Goal: Communication & Community: Answer question/provide support

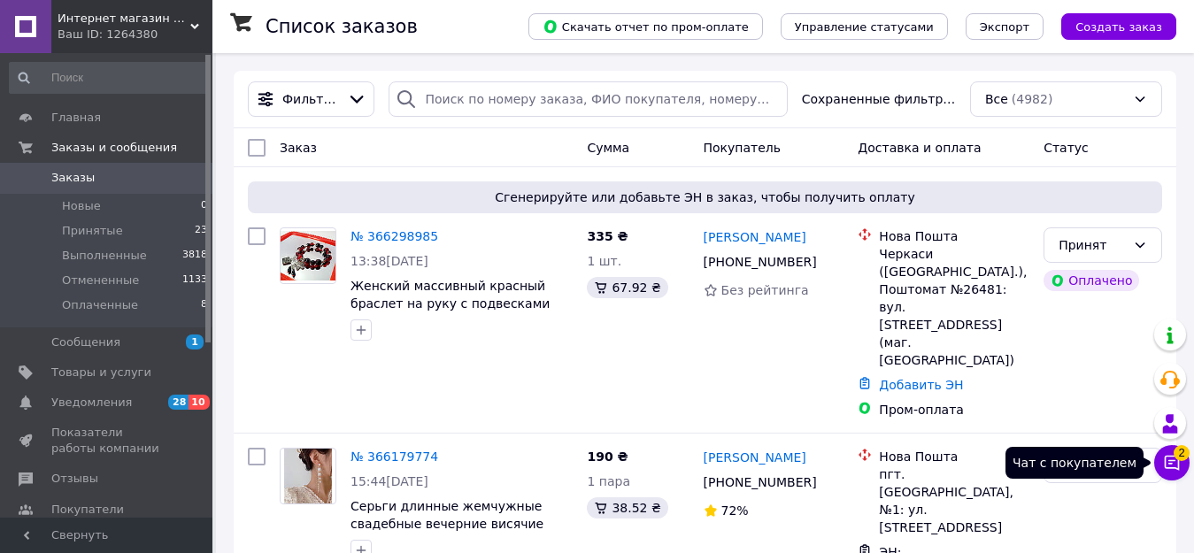
click at [1172, 464] on icon at bounding box center [1172, 463] width 15 height 15
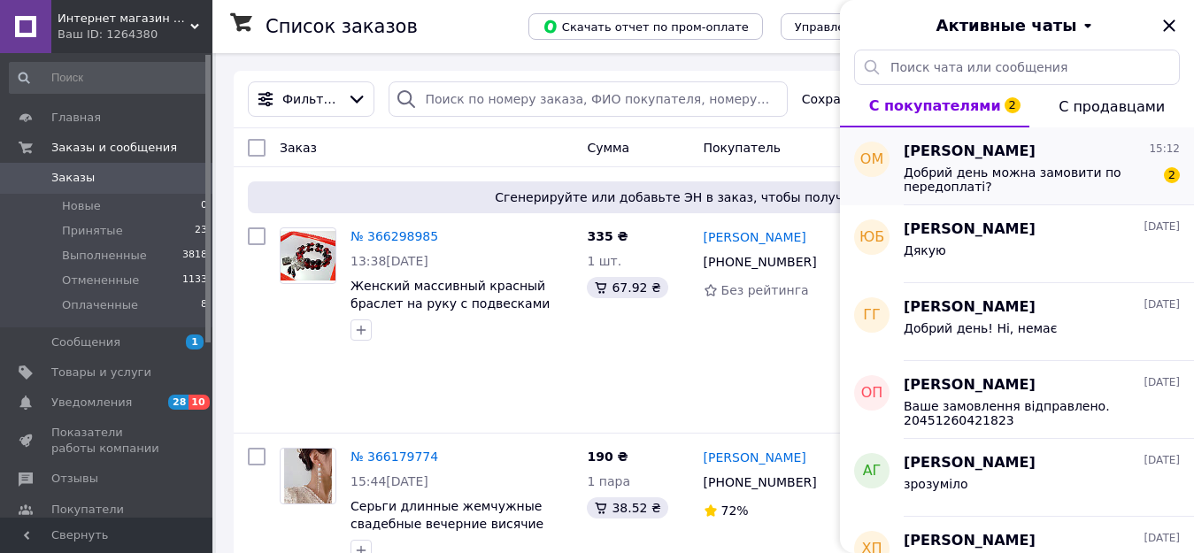
click at [978, 173] on span "Добрий день можна замовити по передоплаті?" at bounding box center [1028, 179] width 251 height 28
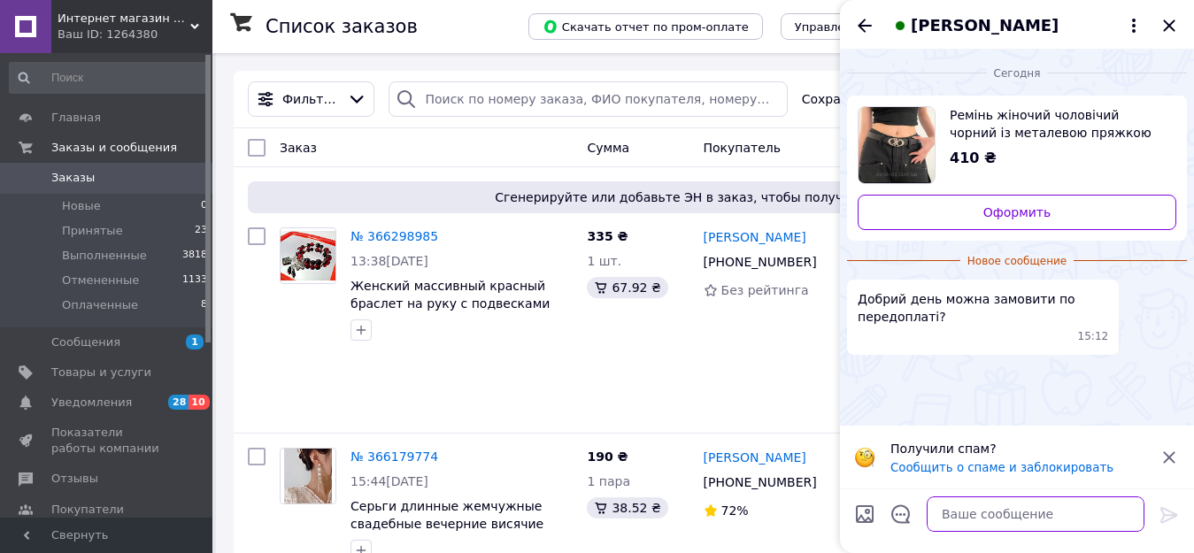
click at [965, 512] on textarea at bounding box center [1036, 513] width 218 height 35
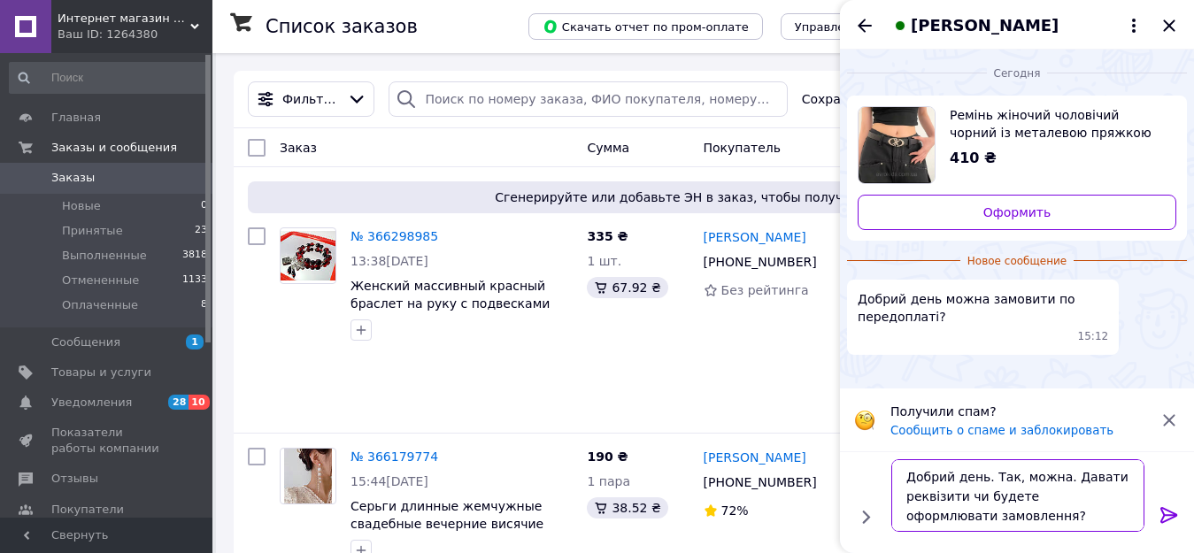
type textarea "Добрий день. Так, можна. Давати реквізити чи будете оформлювати замовлення?"
click at [1162, 505] on icon at bounding box center [1168, 514] width 21 height 21
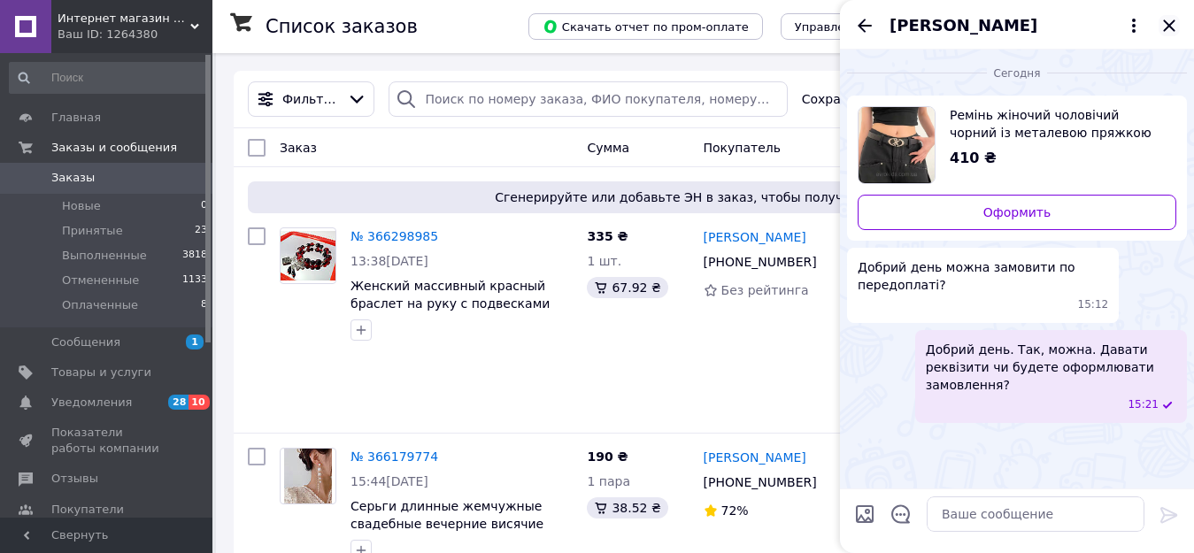
click at [1170, 28] on icon "Закрыть" at bounding box center [1168, 25] width 21 height 21
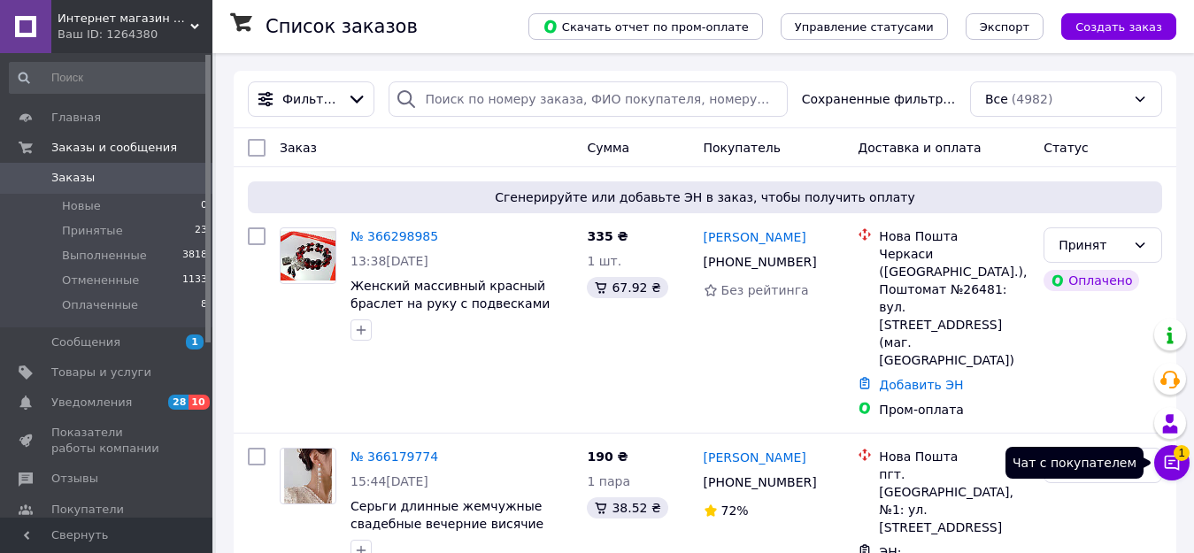
click at [1176, 457] on button "Чат с покупателем 1" at bounding box center [1171, 462] width 35 height 35
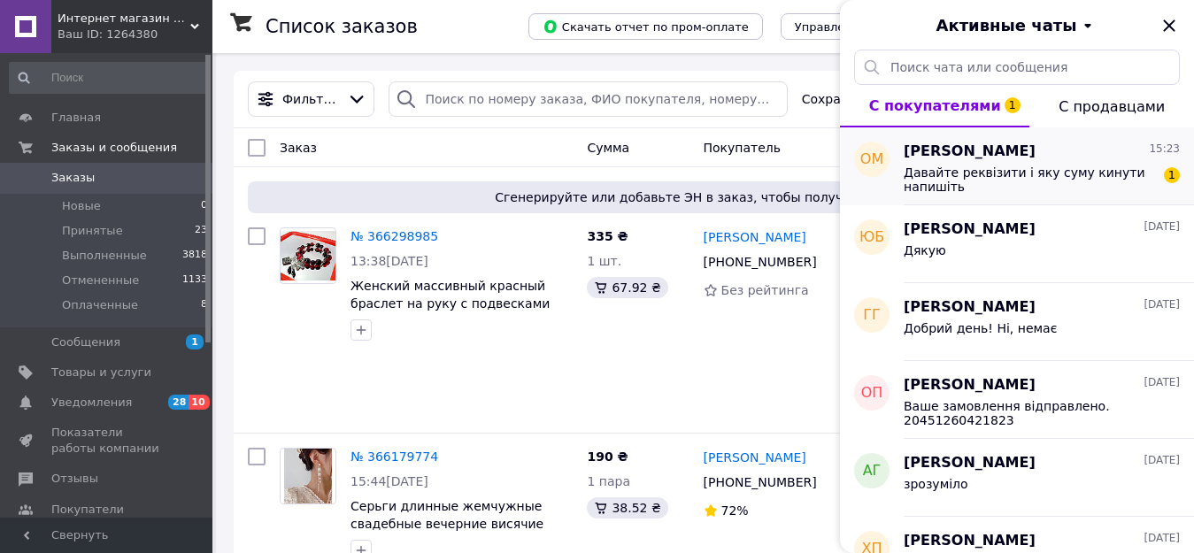
click at [975, 171] on span "Давайте реквізити і яку суму кинути напишіть" at bounding box center [1028, 179] width 251 height 28
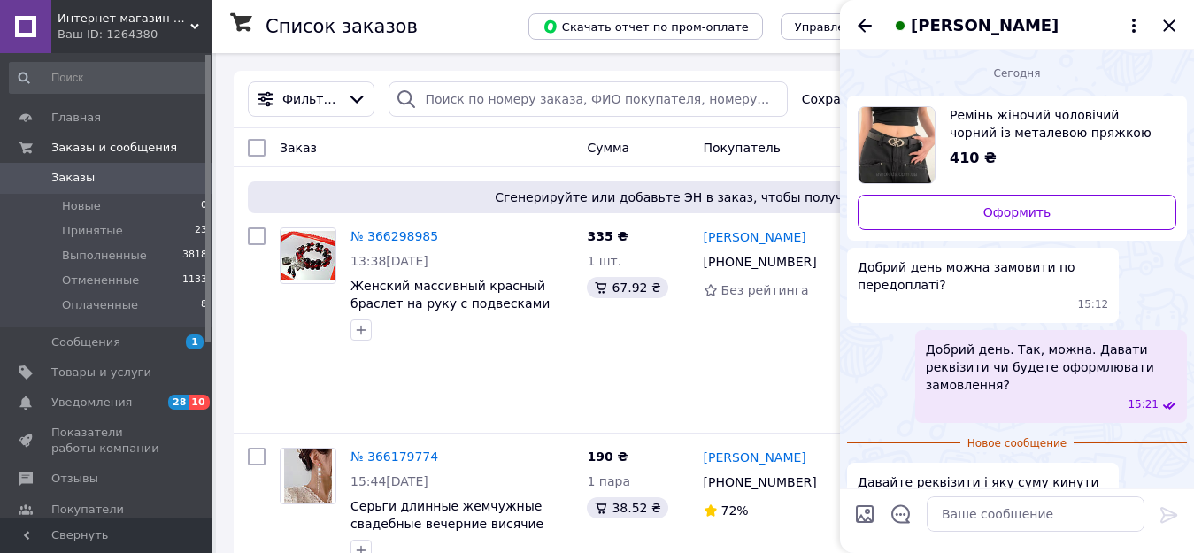
scroll to position [38, 0]
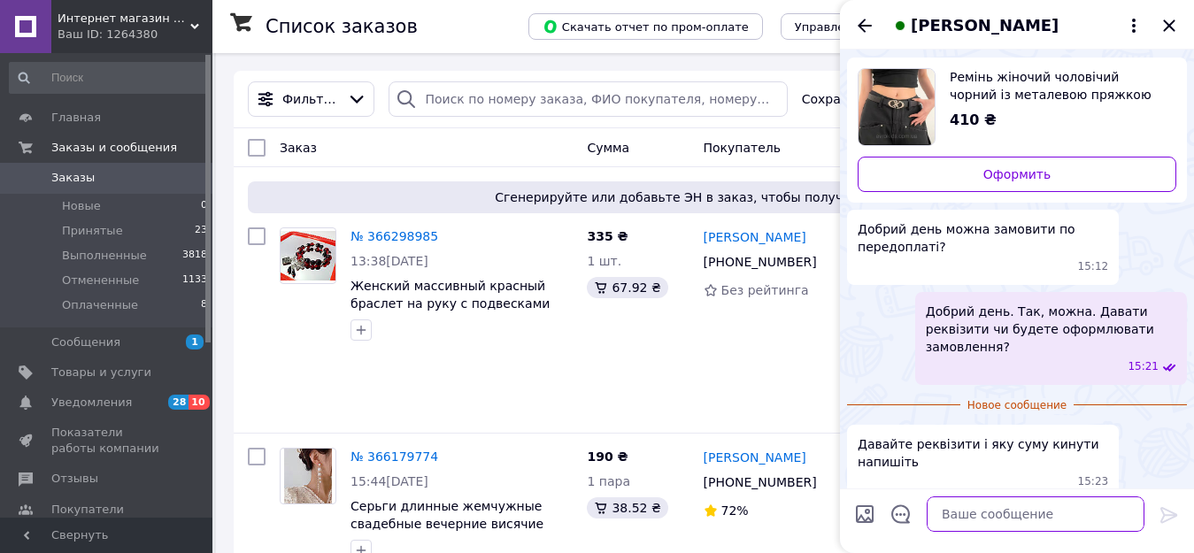
click at [958, 514] on textarea at bounding box center [1036, 513] width 218 height 35
paste textarea "Карта для оплаты [CREDIT_CARD_NUMBER] [PERSON_NAME]"
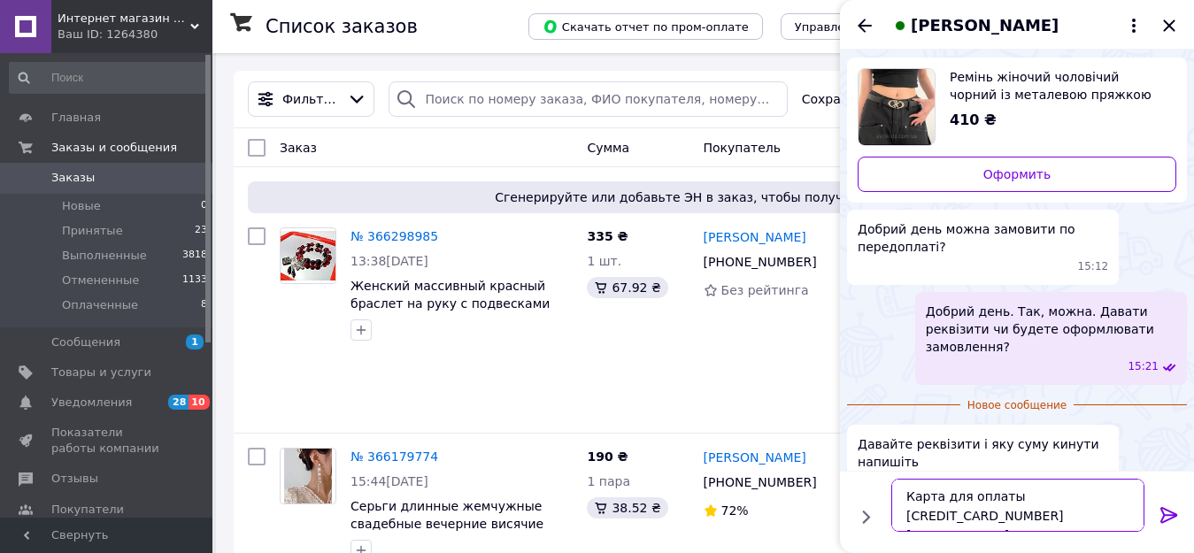
click at [1005, 504] on textarea "Карта для оплаты [CREDIT_CARD_NUMBER] [PERSON_NAME]" at bounding box center [1017, 505] width 253 height 53
click at [942, 521] on textarea "Карта [CREDIT_CARD_NUMBER] [PERSON_NAME]" at bounding box center [1017, 505] width 253 height 53
type textarea "Карта [CREDIT_CARD_NUMBER] [PERSON_NAME] Сума 70грн."
click at [1165, 511] on icon at bounding box center [1168, 514] width 21 height 21
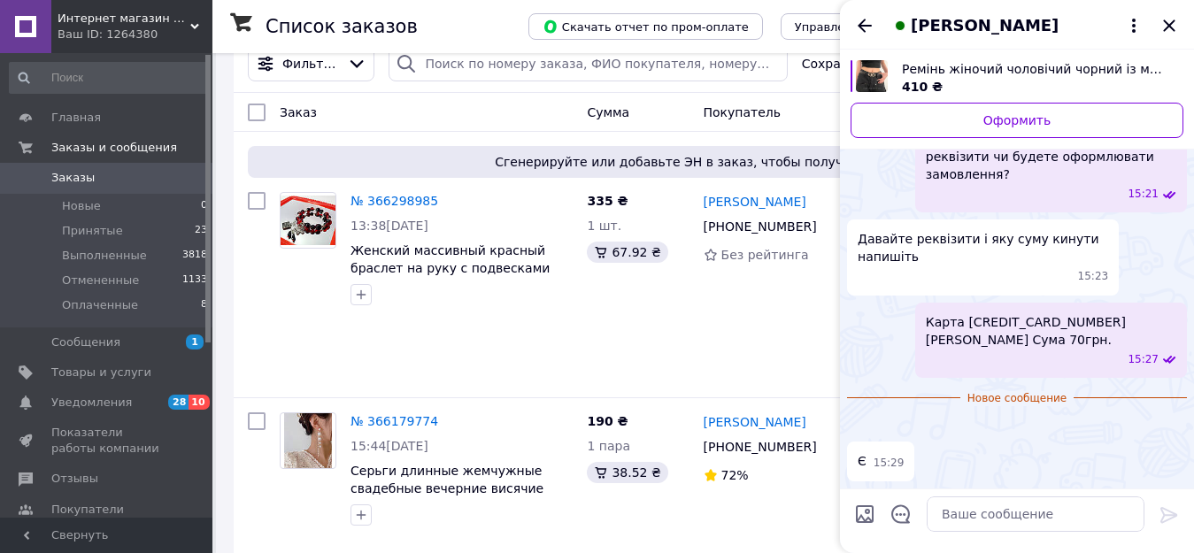
scroll to position [307, 0]
click at [1010, 516] on textarea at bounding box center [1036, 513] width 218 height 35
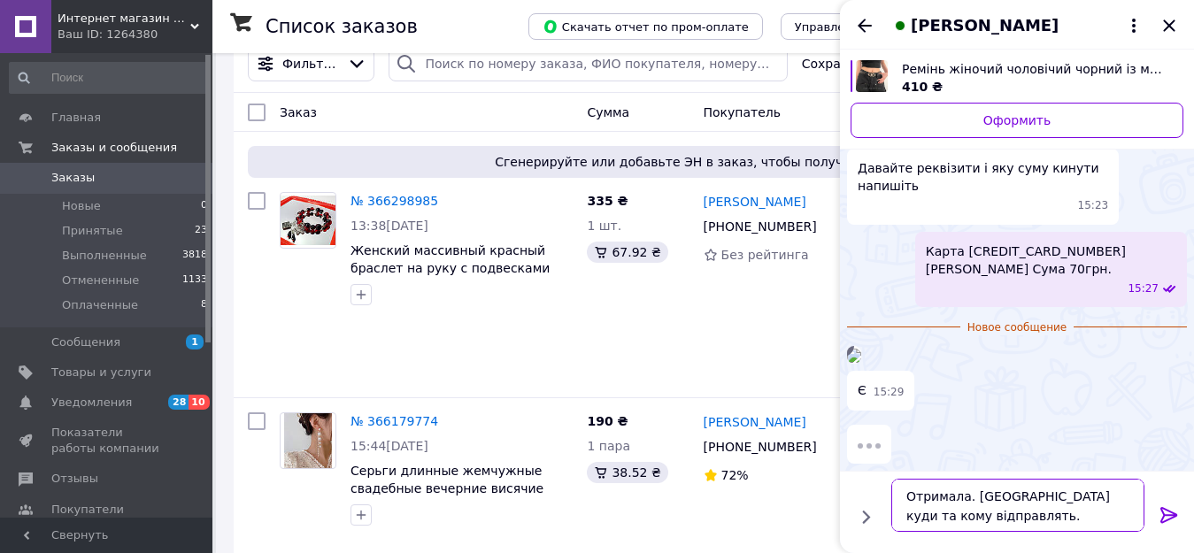
type textarea "Отримала. [GEOGRAPHIC_DATA] куди та кому відправлять."
click at [1167, 508] on icon at bounding box center [1168, 514] width 21 height 21
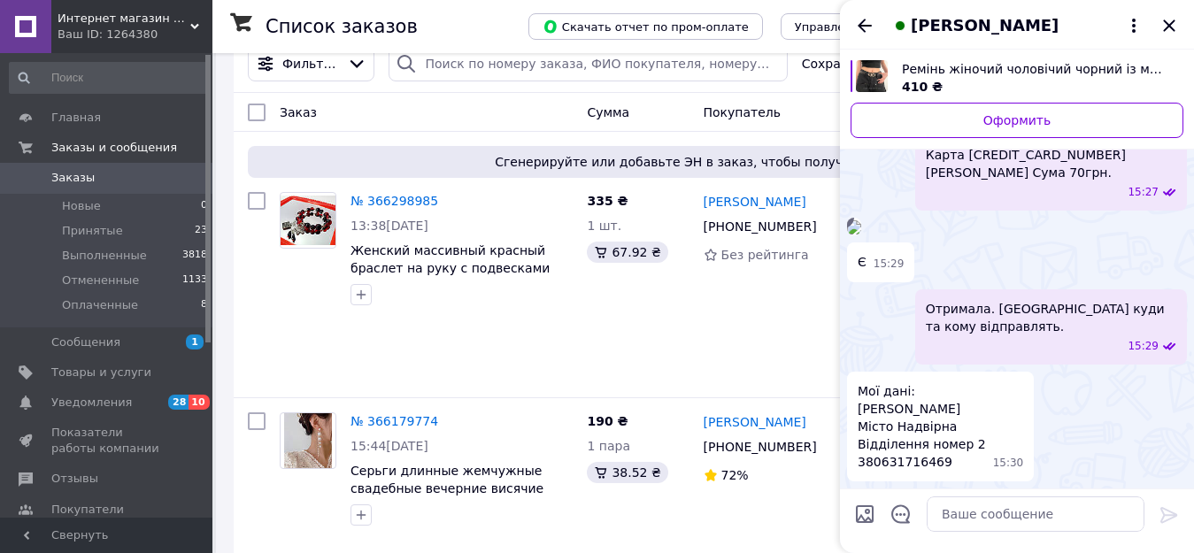
scroll to position [563, 0]
click at [982, 512] on textarea at bounding box center [1036, 513] width 218 height 35
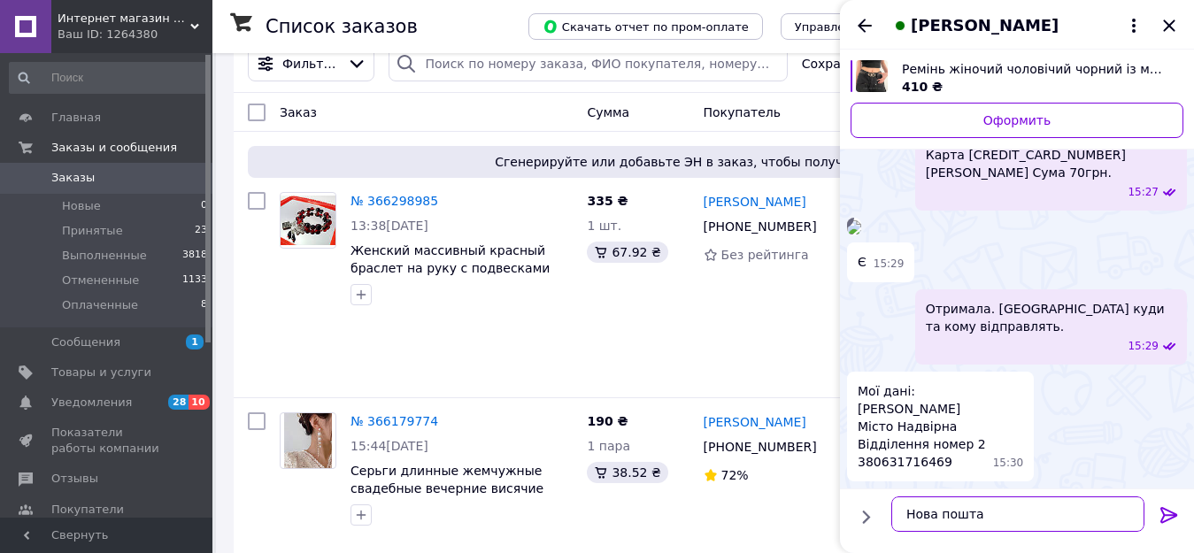
type textarea "Нова пошта?"
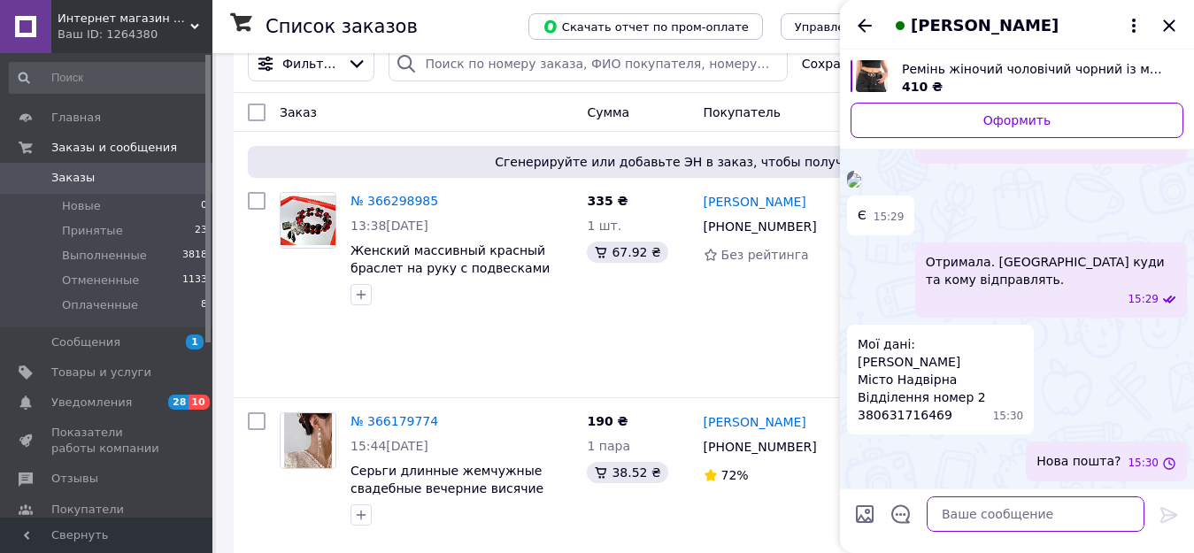
scroll to position [610, 0]
click at [93, 372] on span "Товары и услуги" at bounding box center [101, 373] width 100 height 16
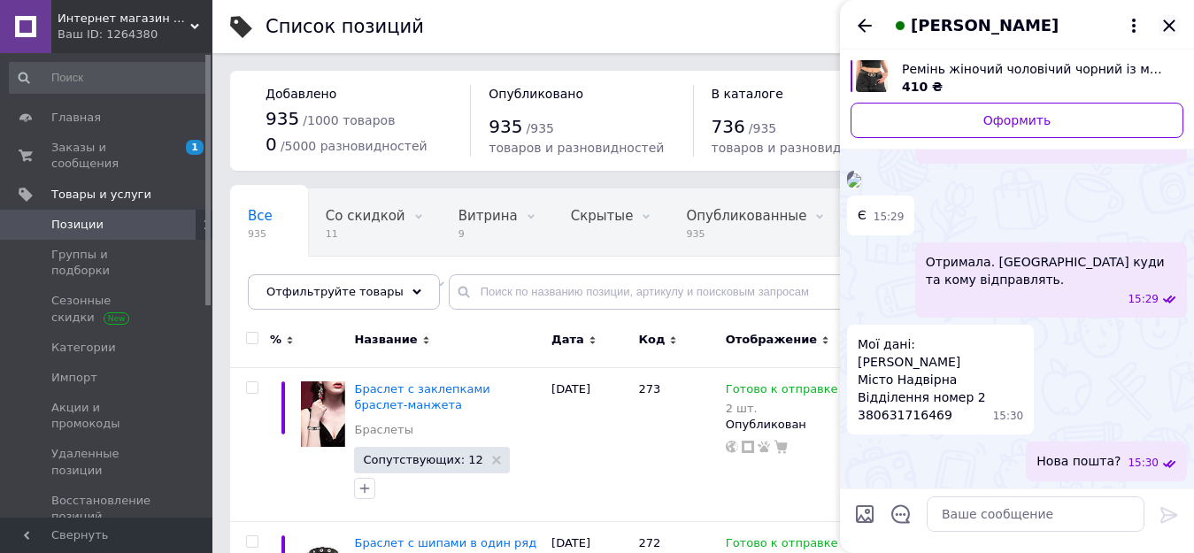
click at [1168, 28] on icon "Закрыть" at bounding box center [1168, 25] width 21 height 21
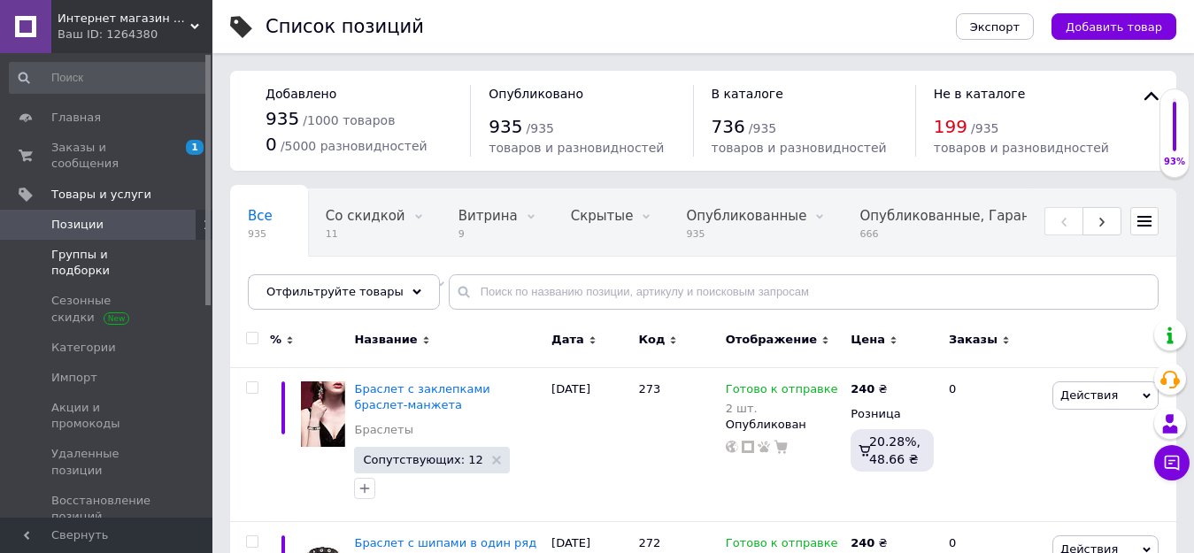
click at [67, 247] on span "Группы и подборки" at bounding box center [107, 263] width 112 height 32
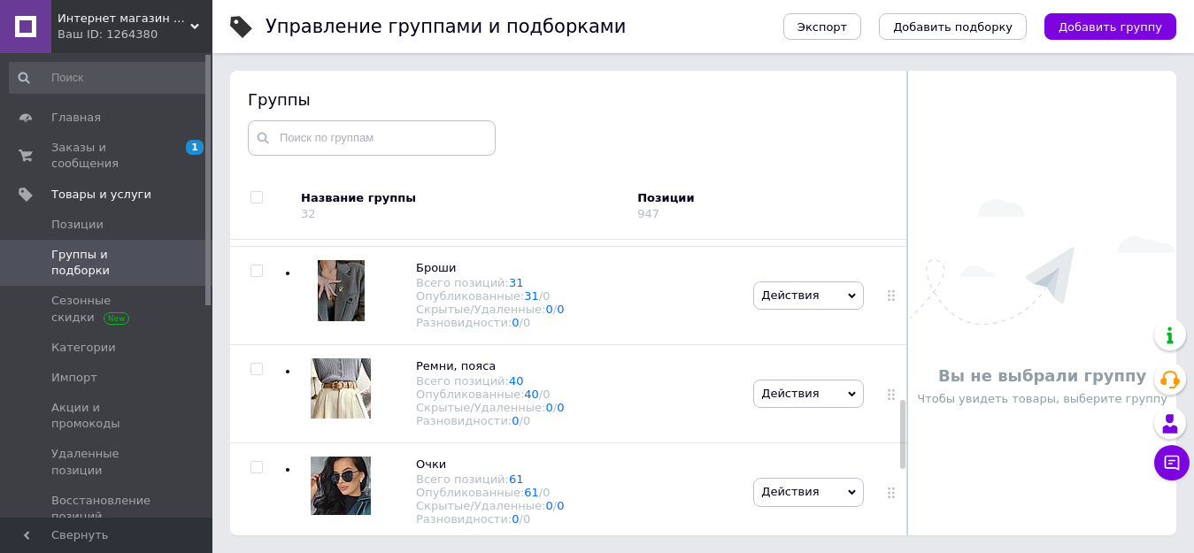
scroll to position [708, 0]
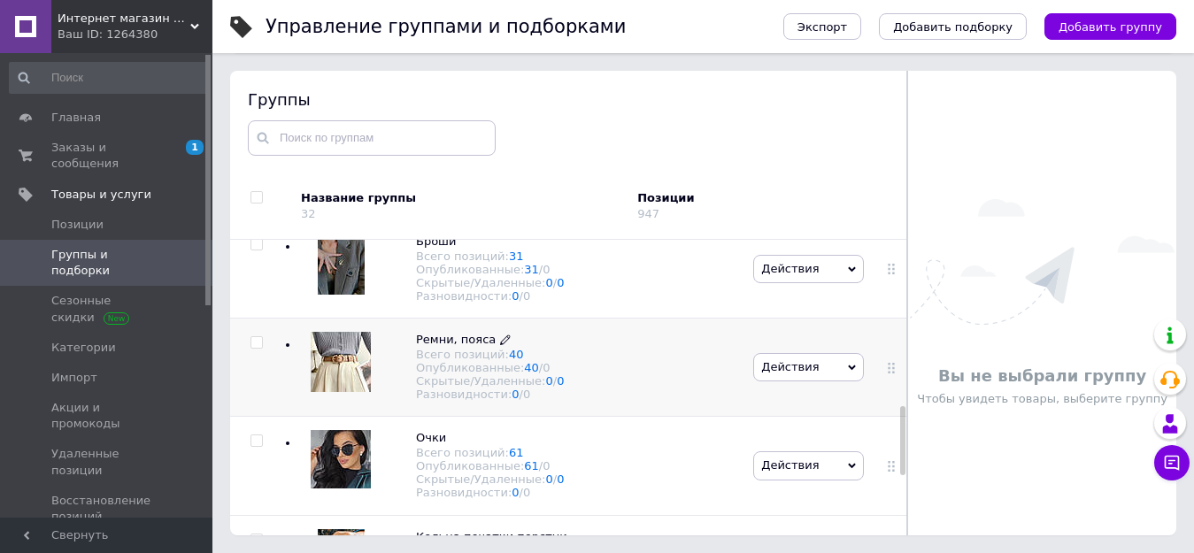
click at [440, 346] on span "Ремни, пояса" at bounding box center [456, 339] width 80 height 13
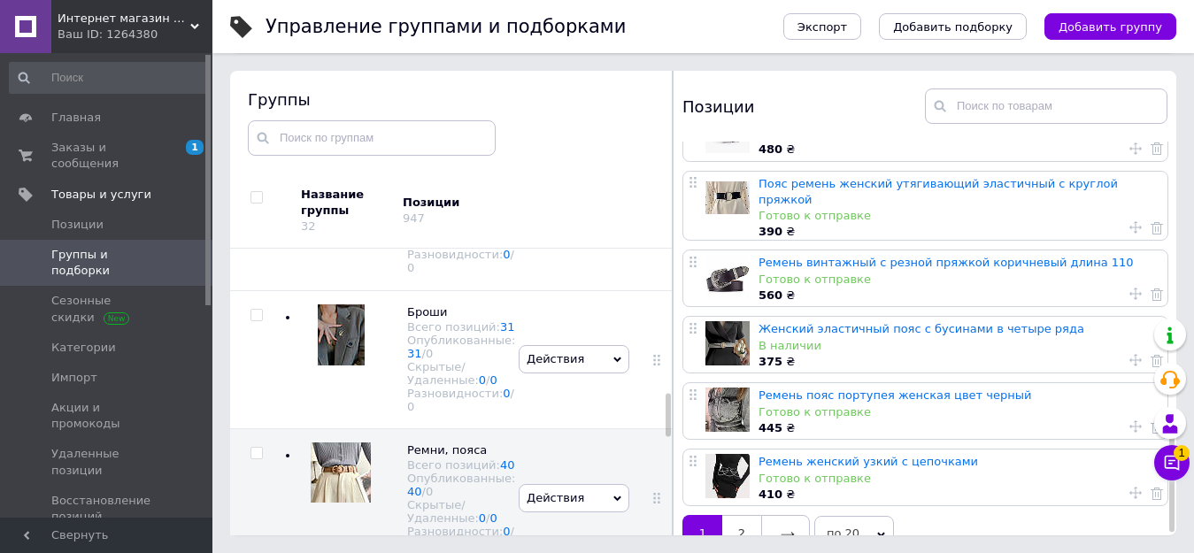
scroll to position [1062, 0]
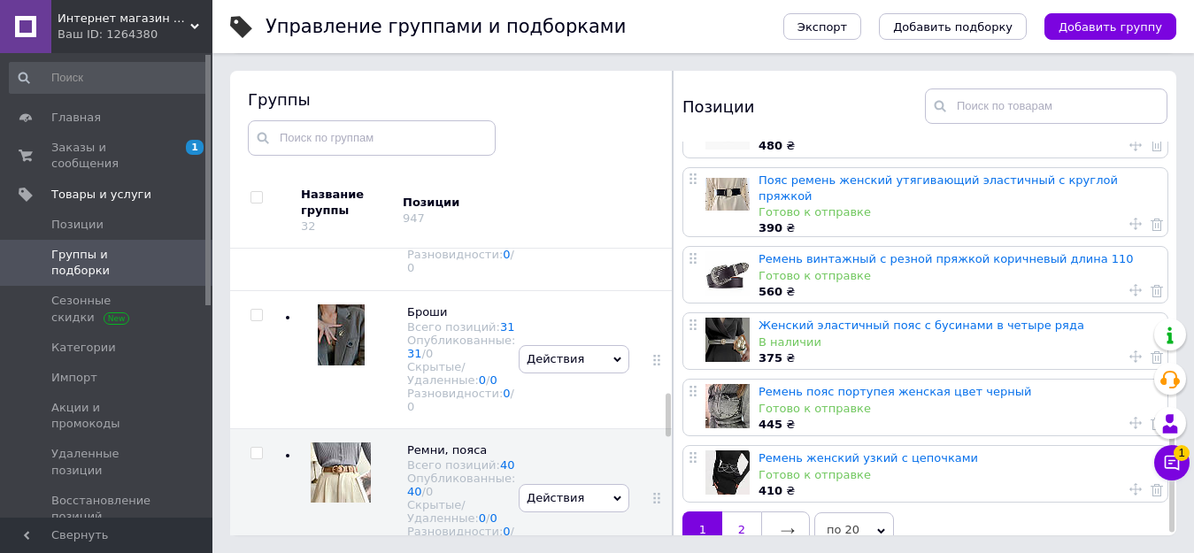
click at [750, 511] on link "2" at bounding box center [741, 529] width 39 height 37
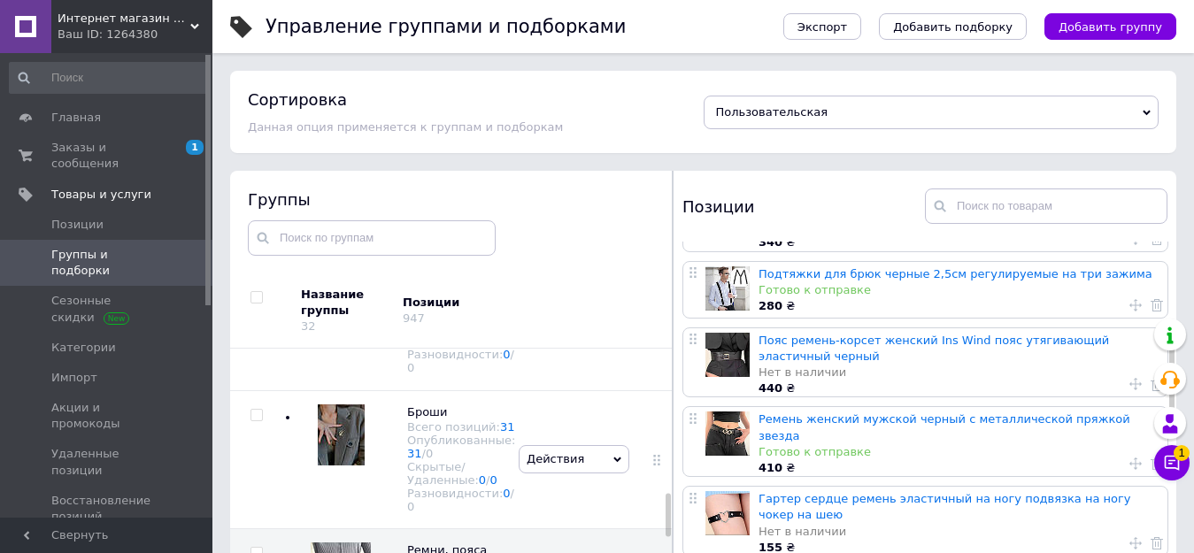
scroll to position [354, 0]
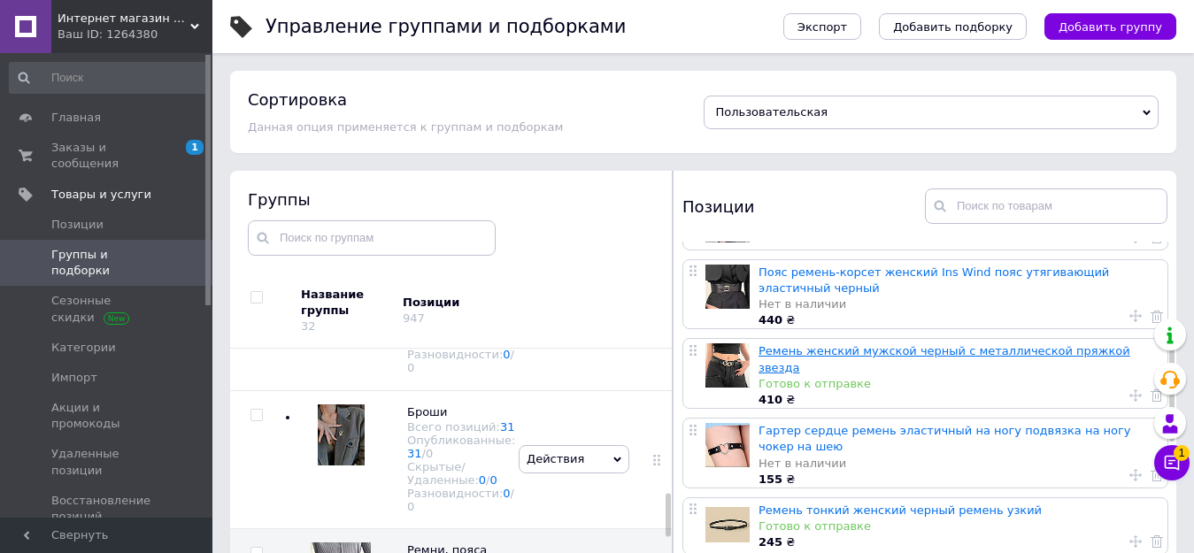
click at [913, 344] on link "Ремень женский мужской черный с металлической пряжкой звезда" at bounding box center [944, 358] width 372 height 29
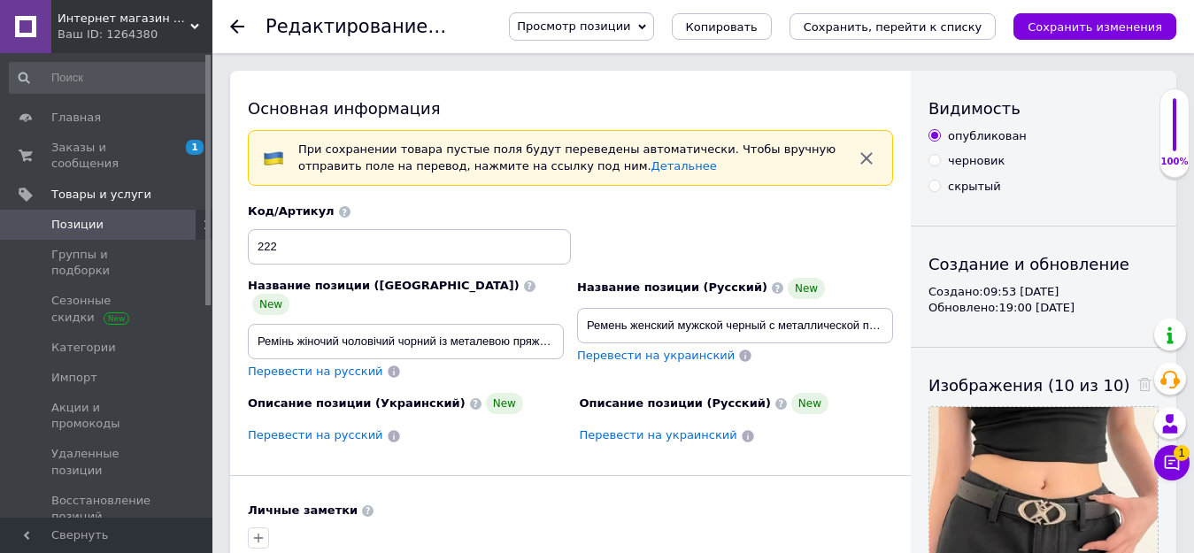
scroll to position [531, 0]
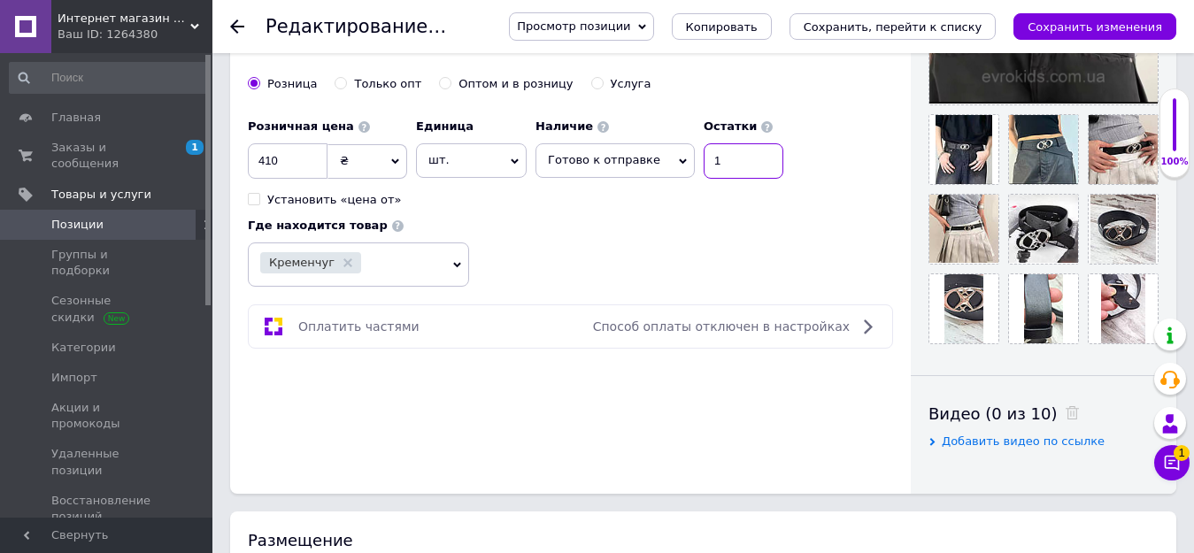
click at [712, 152] on input "1" at bounding box center [744, 160] width 80 height 35
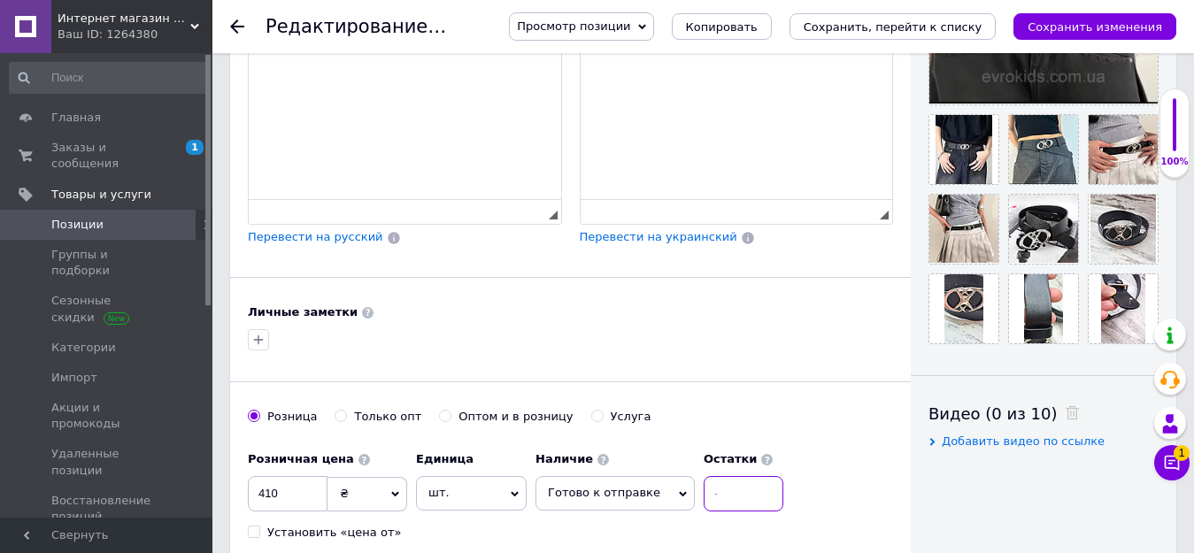
scroll to position [864, 0]
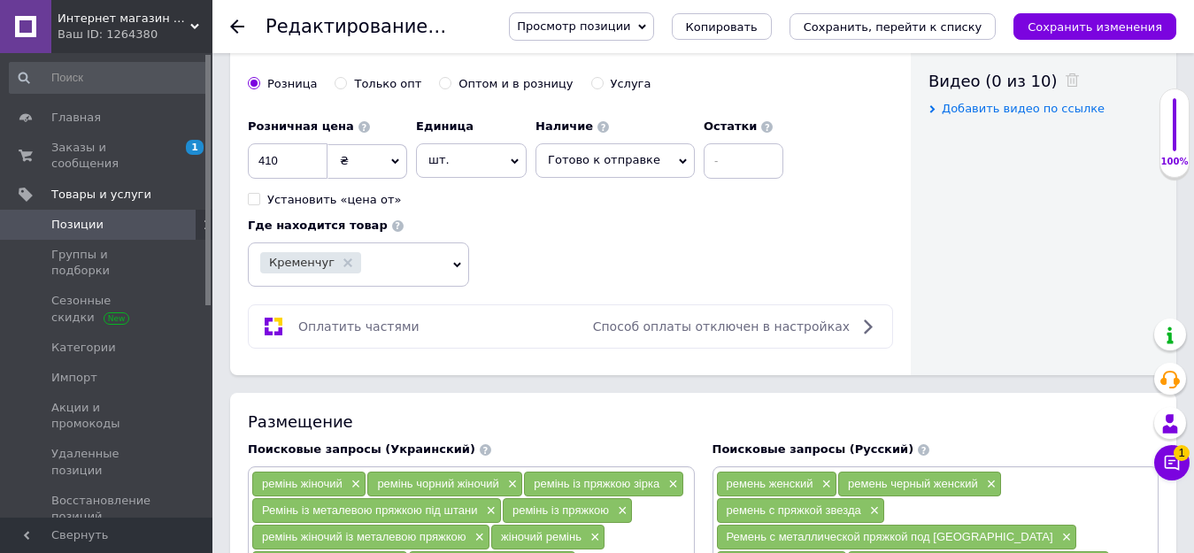
click at [614, 153] on span "Готово к отправке" at bounding box center [604, 159] width 112 height 13
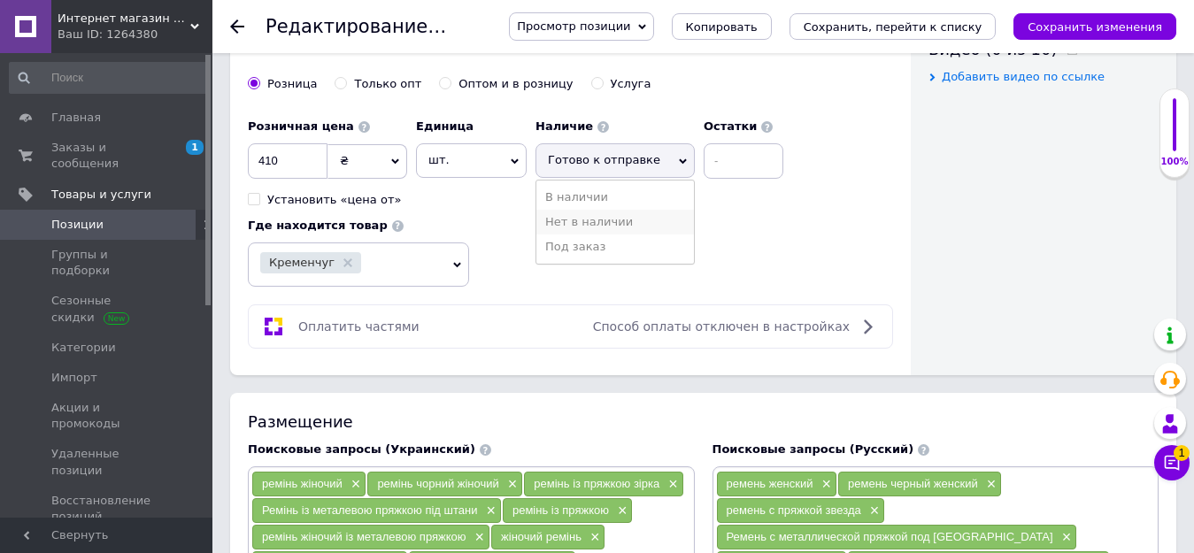
scroll to position [0, 0]
click at [761, 234] on div "Розничная цена 410 ₴ $ € CHF £ ¥ PLN ₸ MDL HUF KGS CN¥ TRY ₩ lei Установить «це…" at bounding box center [570, 198] width 645 height 177
click at [679, 158] on icon at bounding box center [683, 162] width 8 height 8
click at [596, 210] on li "Нет в наличии" at bounding box center [615, 222] width 158 height 25
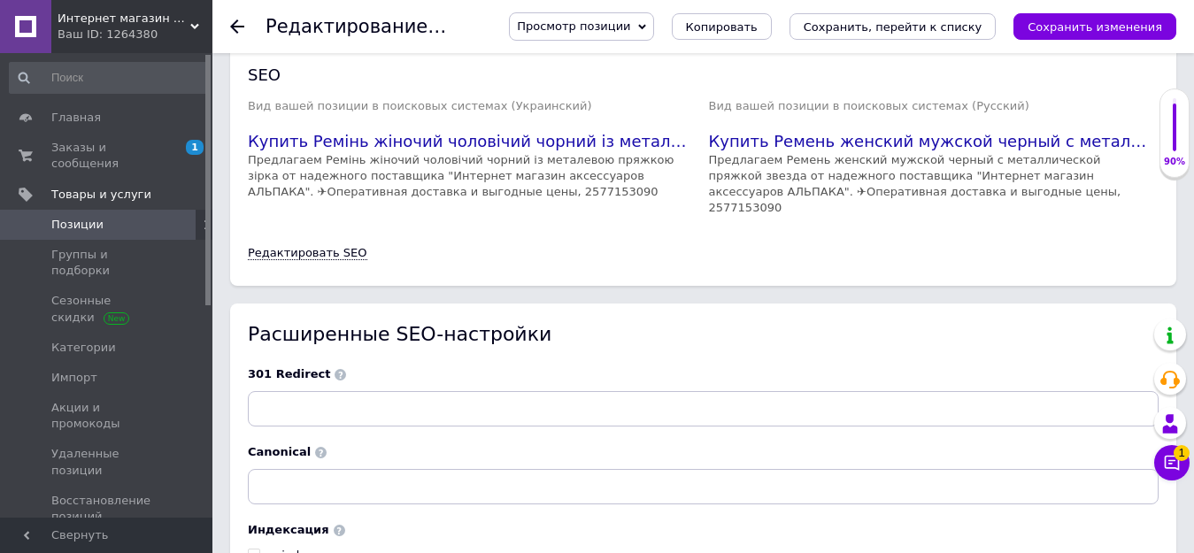
scroll to position [2829, 0]
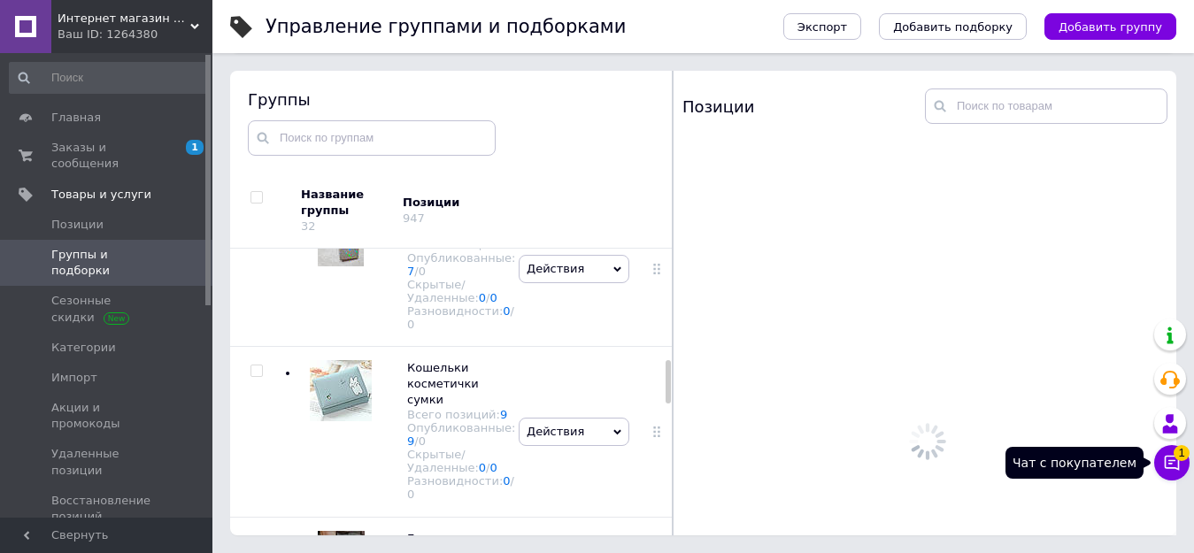
scroll to position [741, 0]
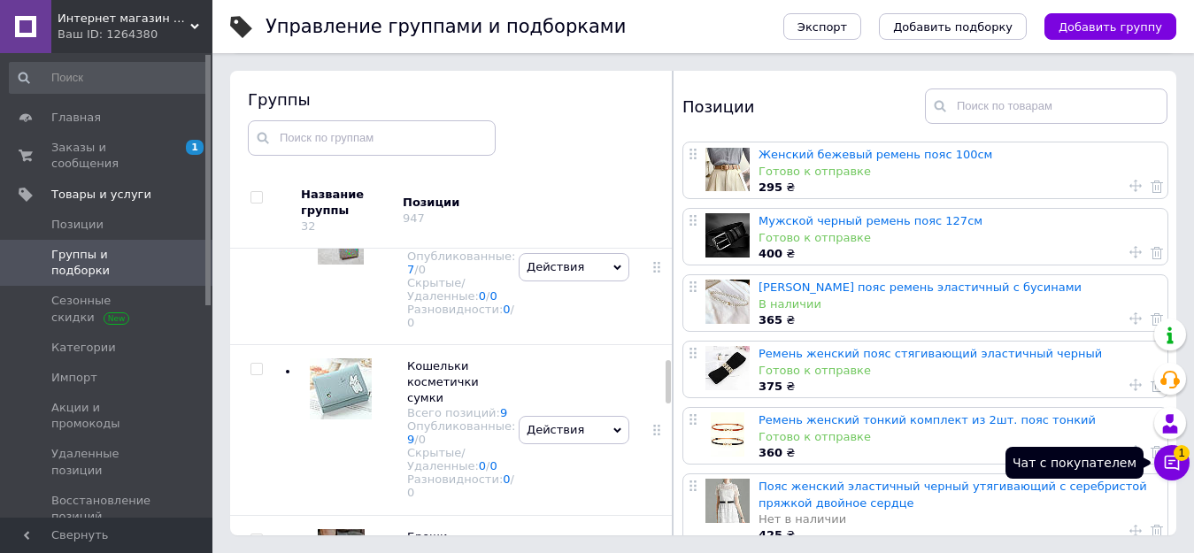
click at [1184, 465] on button "Чат с покупателем 1" at bounding box center [1171, 462] width 35 height 35
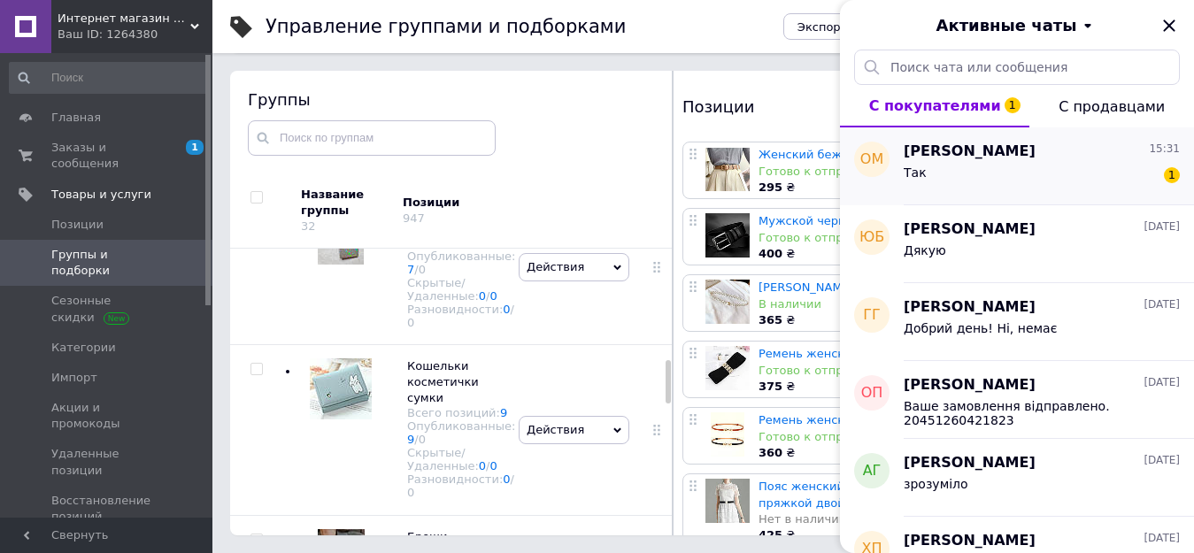
click at [1065, 147] on div "[PERSON_NAME] 15:31" at bounding box center [1041, 152] width 276 height 20
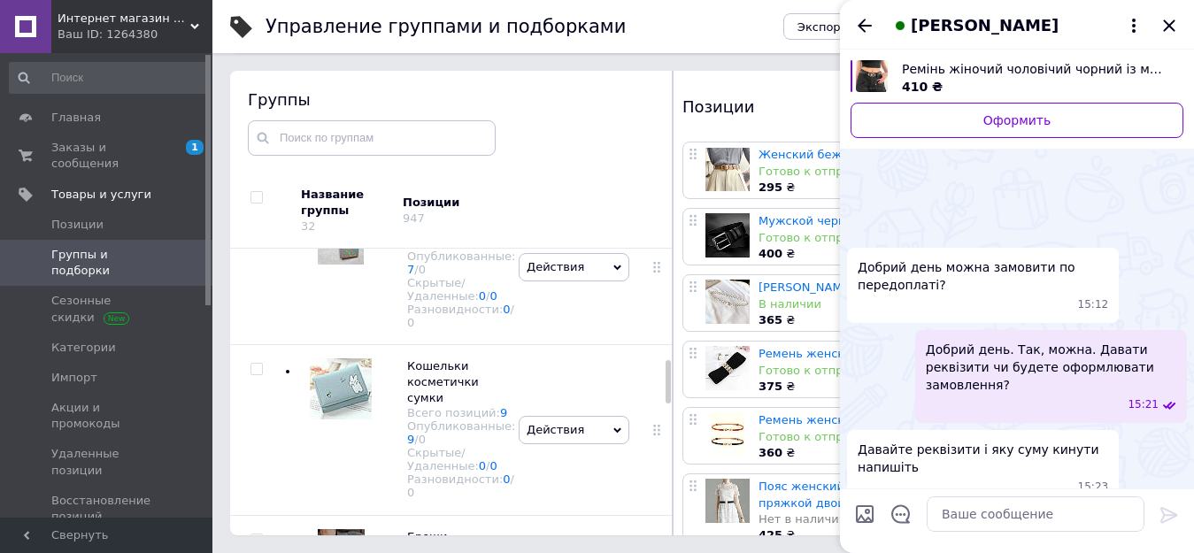
scroll to position [734, 0]
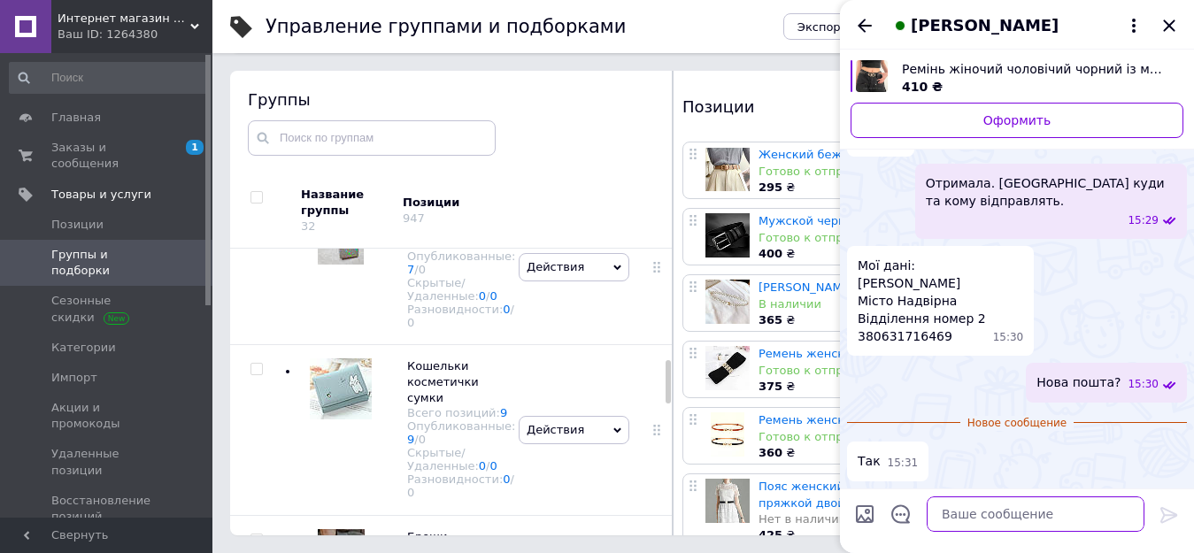
click at [1035, 518] on textarea at bounding box center [1036, 513] width 218 height 35
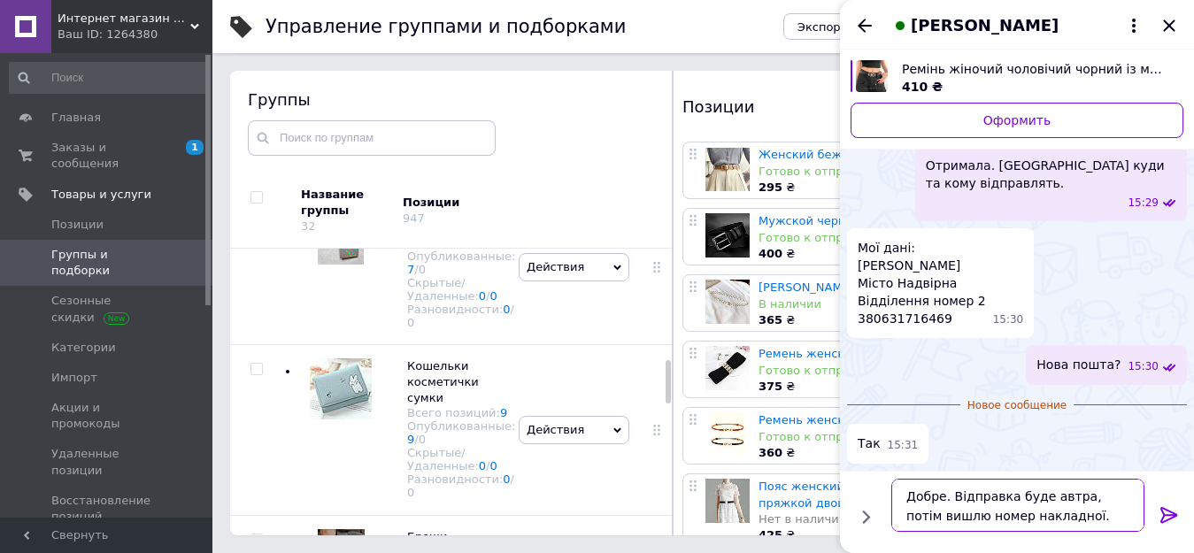
click at [1040, 495] on textarea "Добре. Відправка буде автра, потім вишлю номер накладної." at bounding box center [1017, 505] width 253 height 53
click at [1059, 519] on textarea "Добре. Відправка буде завтра, потім вишлю номер накладної." at bounding box center [1017, 505] width 253 height 53
type textarea "Добре. Відправка буде завтра, потім вишлю номер накладної. Гарного дня."
click at [1167, 516] on icon at bounding box center [1168, 514] width 21 height 21
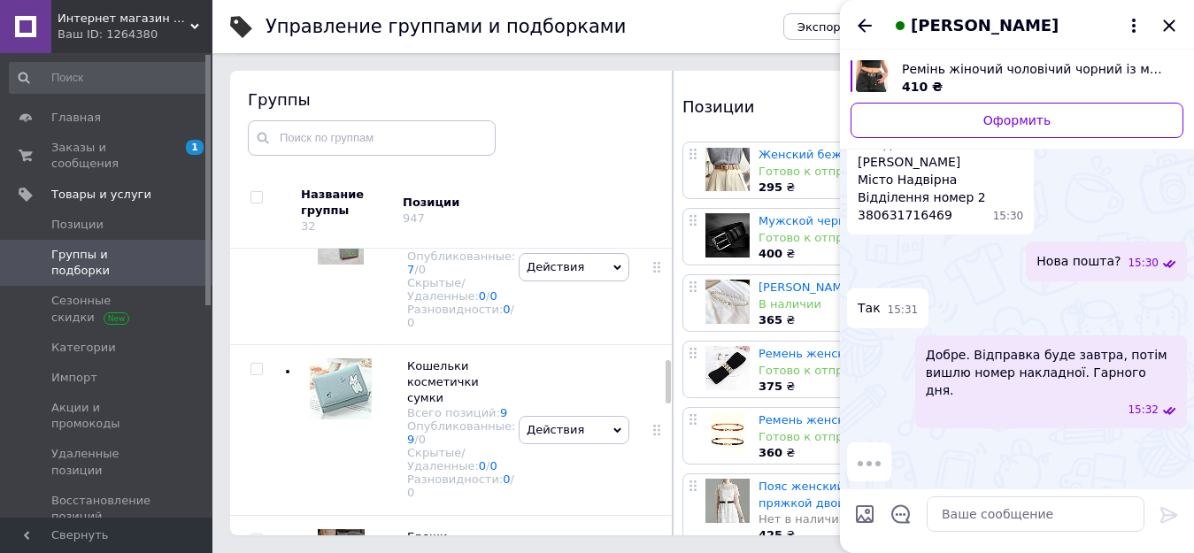
scroll to position [757, 0]
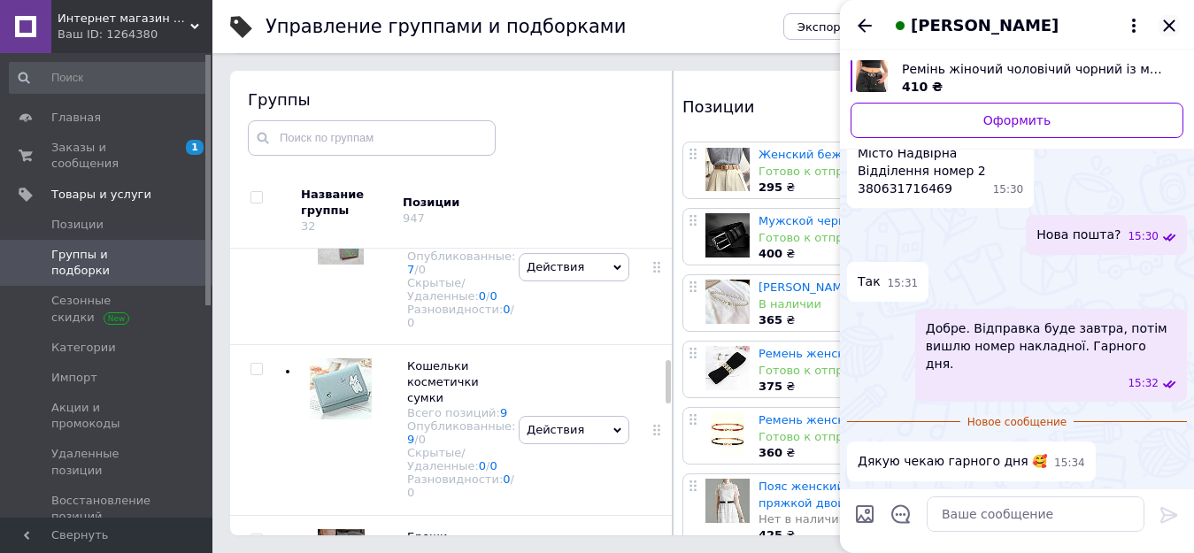
click at [1166, 27] on icon "Закрыть" at bounding box center [1169, 25] width 12 height 12
